Goal: Task Accomplishment & Management: Manage account settings

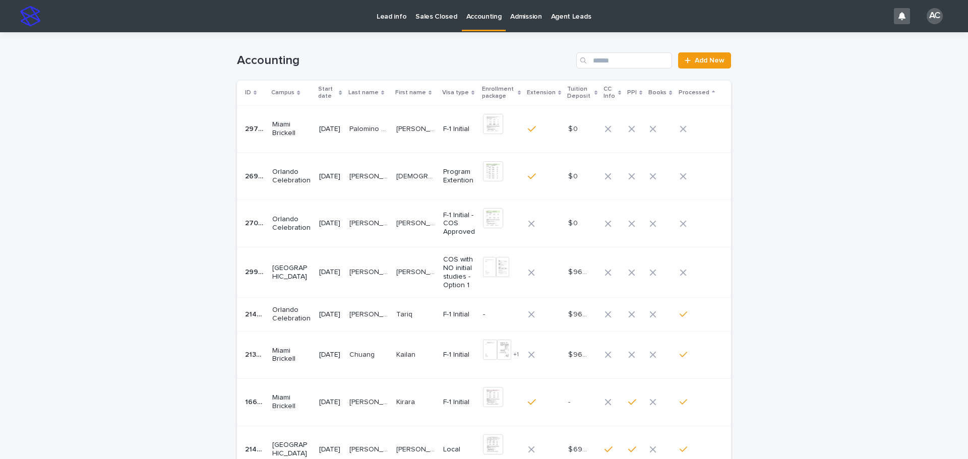
click at [390, 276] on p "[PERSON_NAME]" at bounding box center [369, 271] width 41 height 11
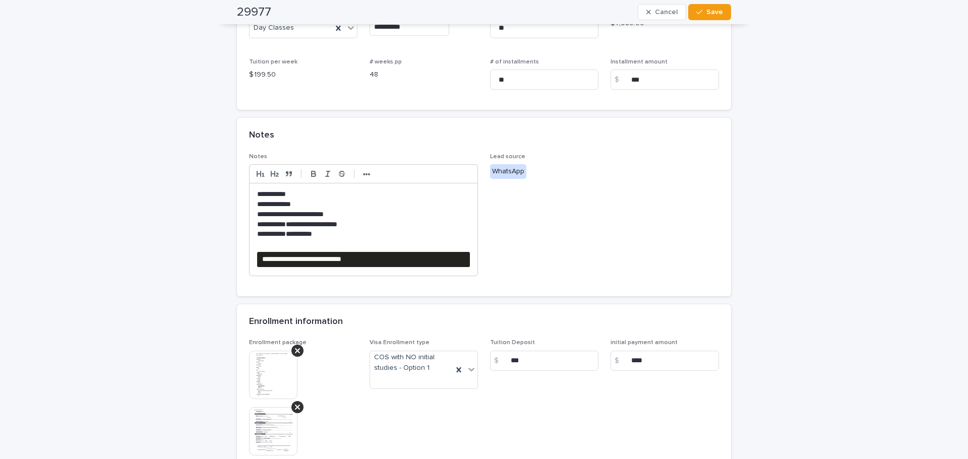
scroll to position [303, 0]
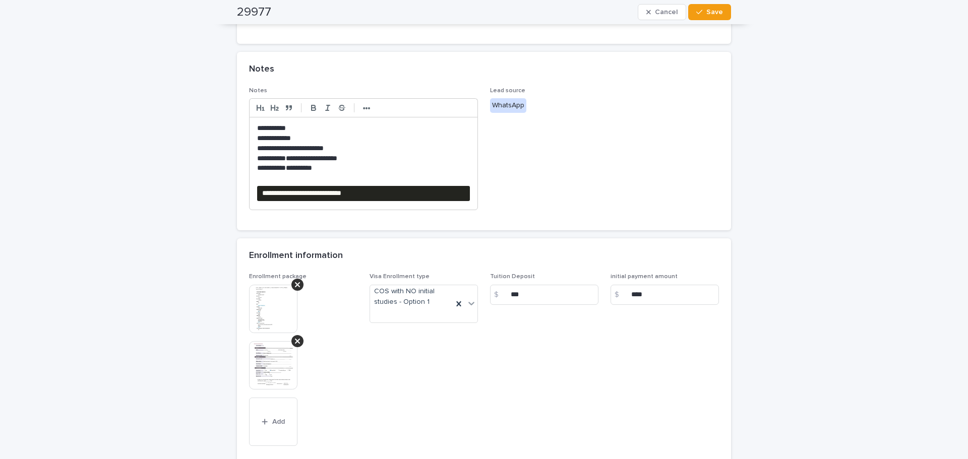
click at [286, 308] on img at bounding box center [273, 309] width 48 height 48
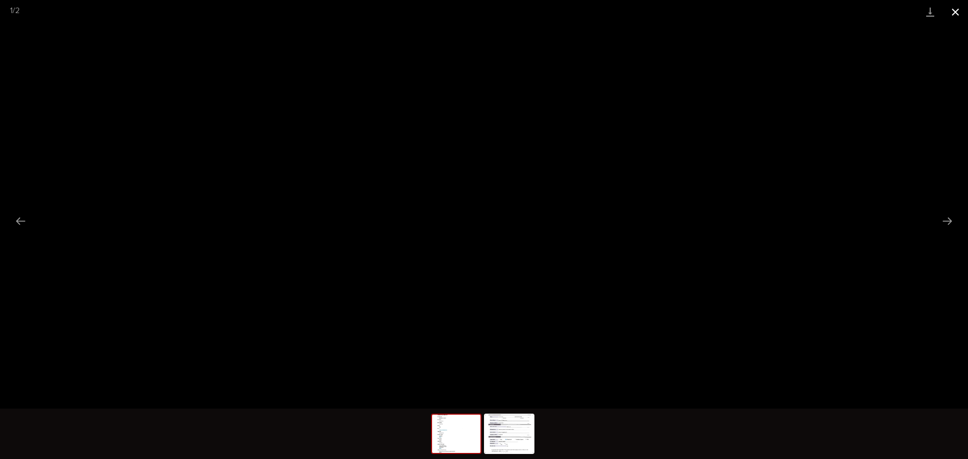
click at [953, 9] on button "Close gallery" at bounding box center [955, 12] width 25 height 24
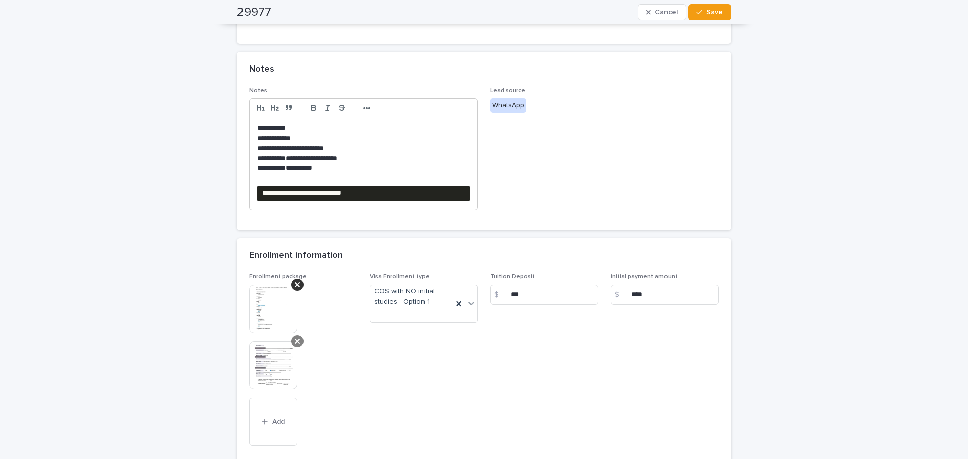
click at [298, 341] on div at bounding box center [297, 341] width 12 height 12
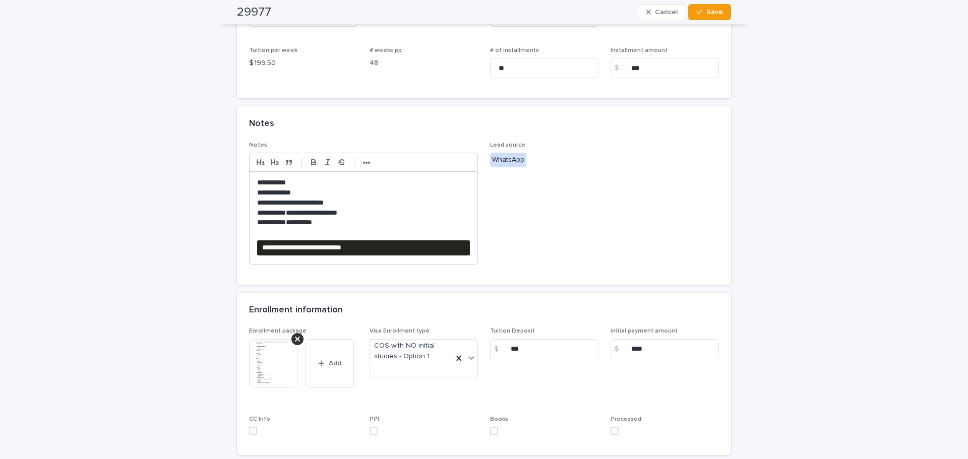
click at [373, 239] on div "**********" at bounding box center [364, 218] width 228 height 92
click at [367, 160] on button "•••" at bounding box center [366, 162] width 14 height 12
click at [443, 159] on icon "button" at bounding box center [447, 162] width 9 height 9
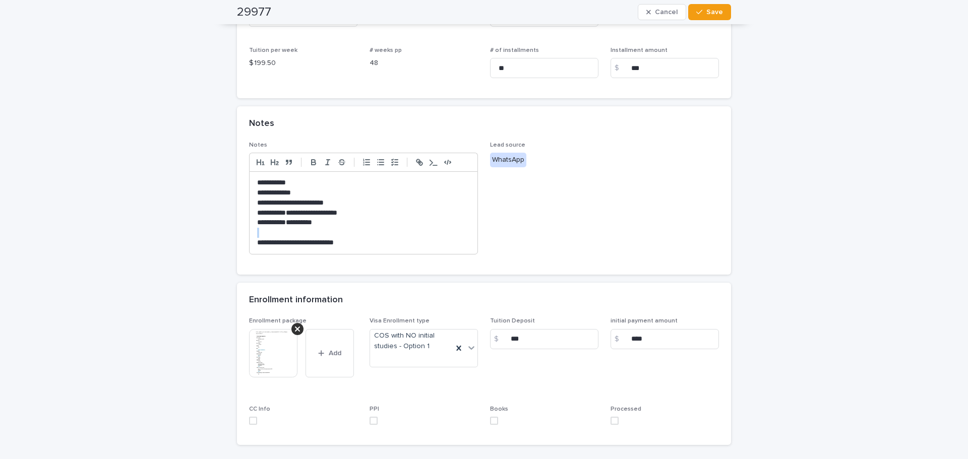
drag, startPoint x: 406, startPoint y: 235, endPoint x: 241, endPoint y: 244, distance: 165.6
click at [241, 244] on div "**********" at bounding box center [484, 208] width 494 height 133
click at [377, 232] on p at bounding box center [363, 233] width 213 height 10
drag, startPoint x: 369, startPoint y: 243, endPoint x: 246, endPoint y: 239, distance: 123.1
click at [250, 239] on div "**********" at bounding box center [364, 213] width 228 height 82
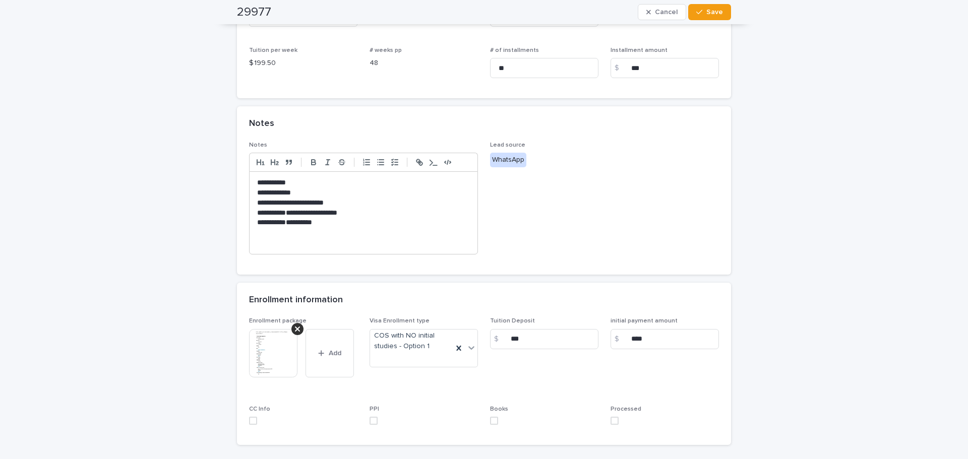
click at [606, 421] on div "Enrollment package This file cannot be opened Download File Add Visa Enrollment…" at bounding box center [484, 375] width 470 height 115
click at [614, 425] on span at bounding box center [615, 421] width 8 height 8
click at [708, 10] on span "Save" at bounding box center [714, 12] width 17 height 7
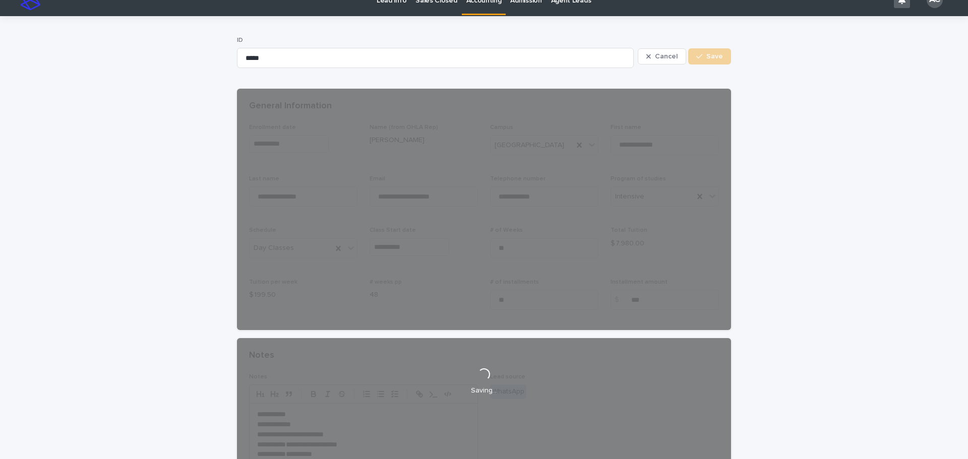
scroll to position [0, 0]
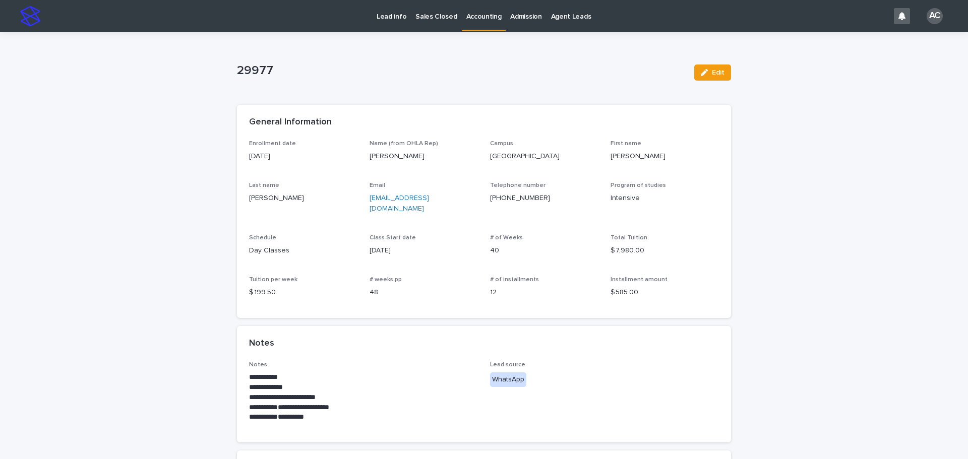
click at [479, 12] on p "Accounting" at bounding box center [483, 10] width 35 height 21
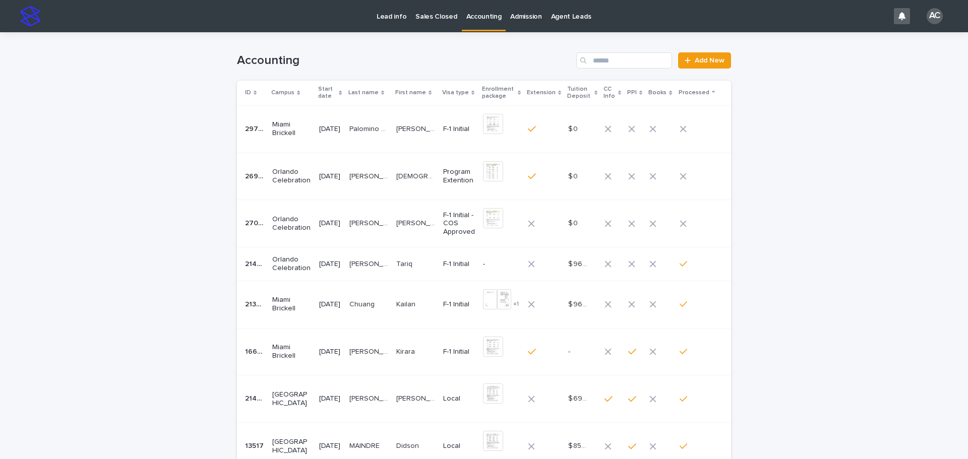
click at [392, 127] on td "Palomino [PERSON_NAME]" at bounding box center [368, 128] width 47 height 47
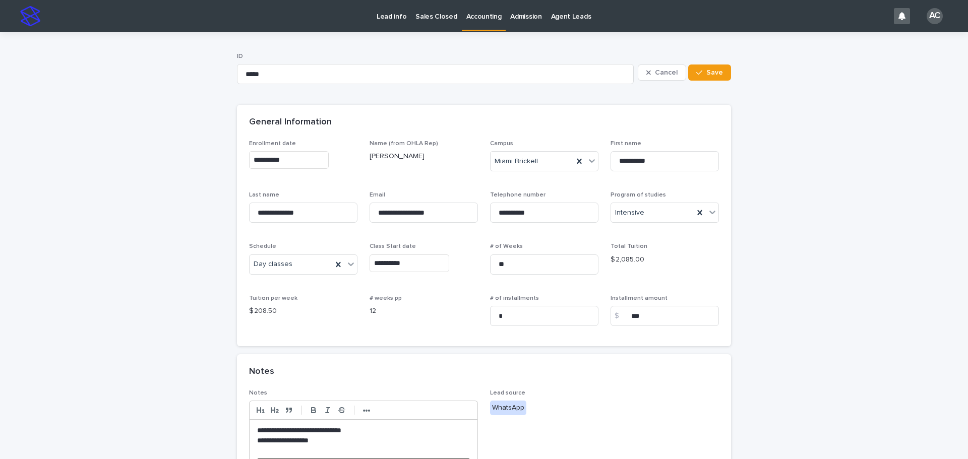
click at [467, 22] on link "Accounting" at bounding box center [484, 15] width 44 height 30
